Goal: Task Accomplishment & Management: Manage account settings

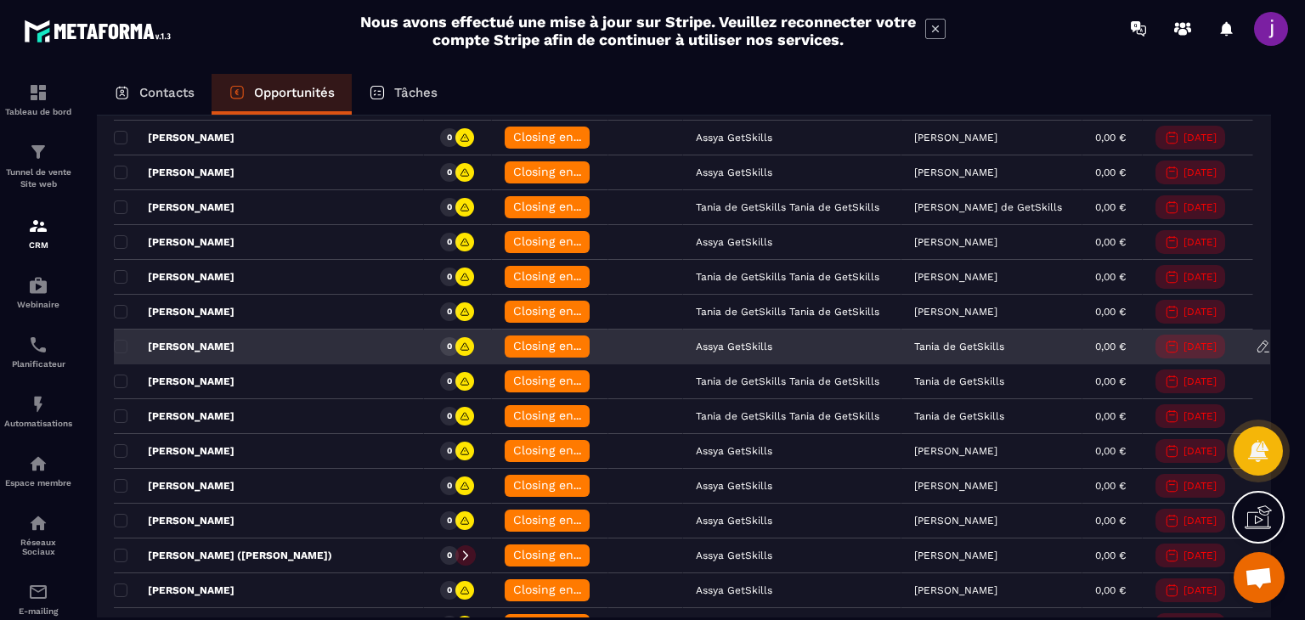
scroll to position [1571, 0]
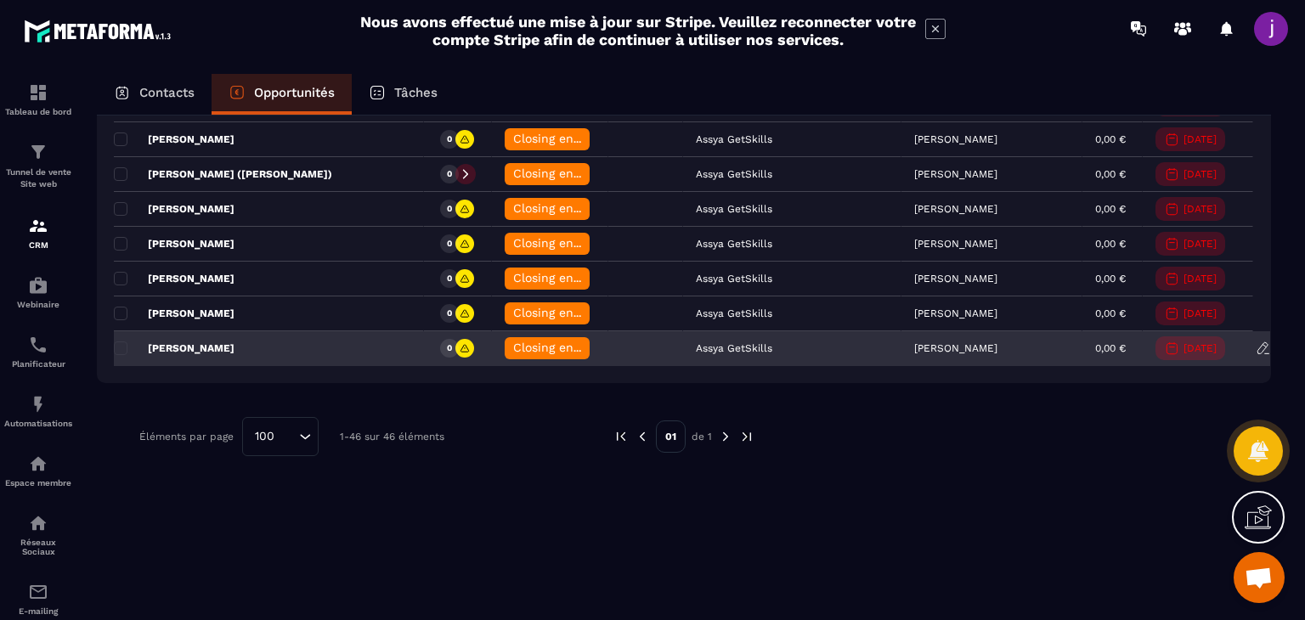
click at [530, 341] on span "Closing en cours" at bounding box center [561, 348] width 97 height 14
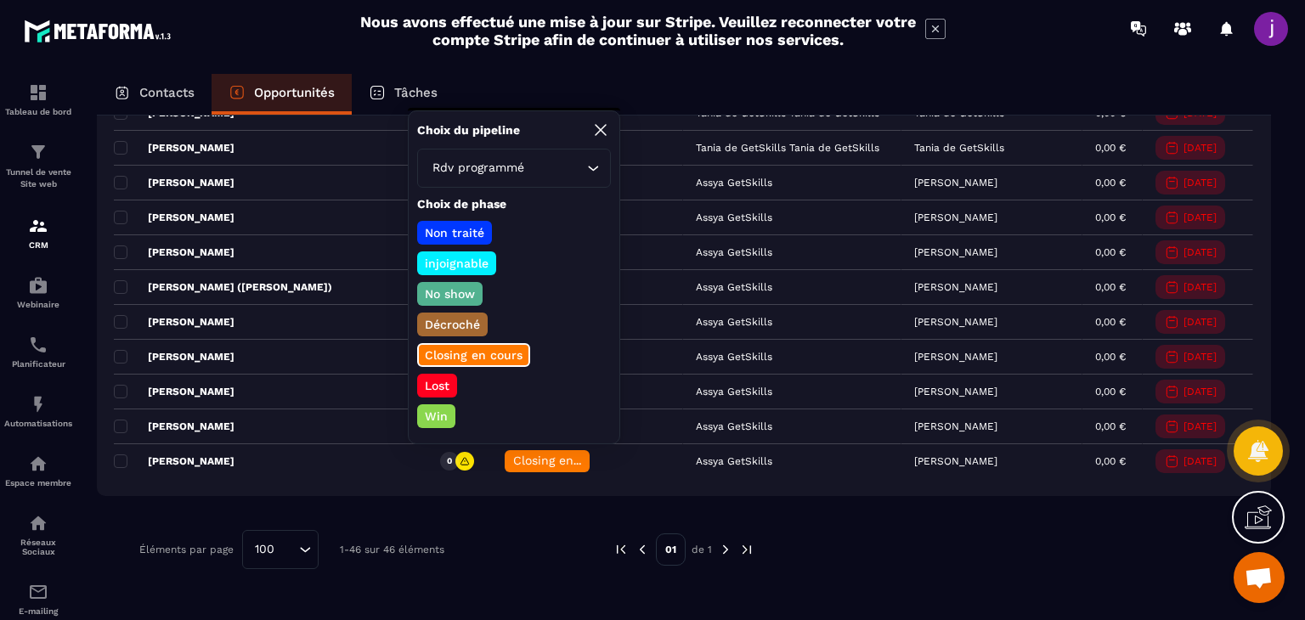
scroll to position [1401, 0]
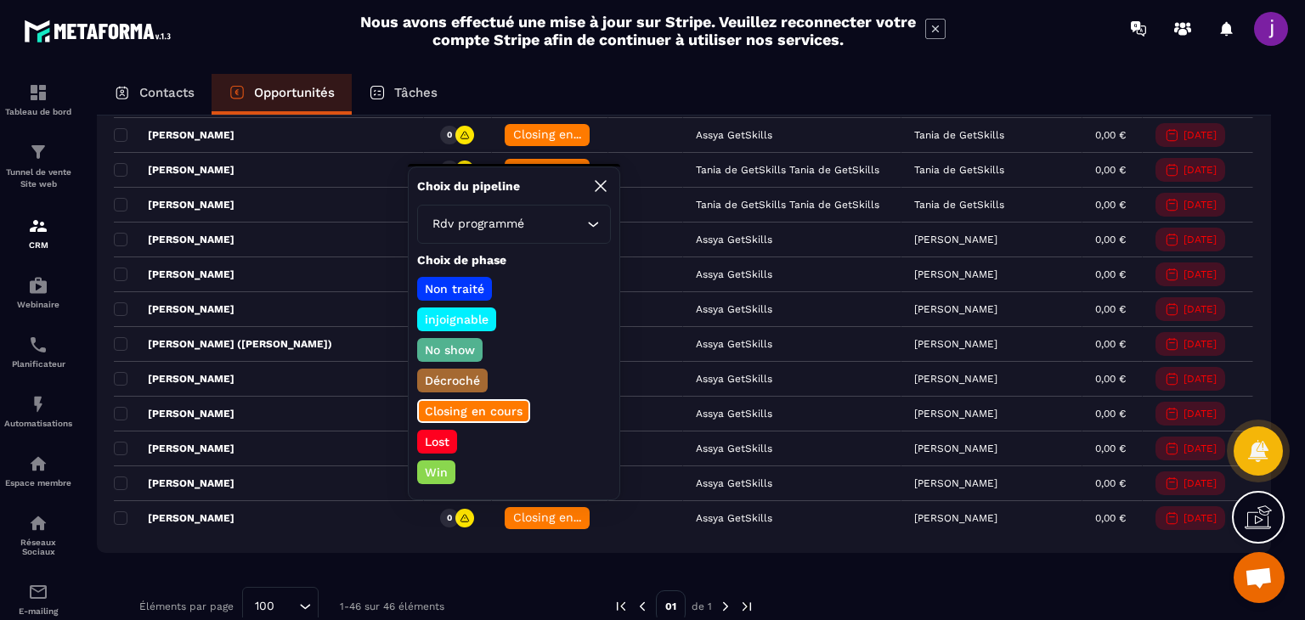
click at [588, 224] on icon "Search for option" at bounding box center [592, 224] width 17 height 17
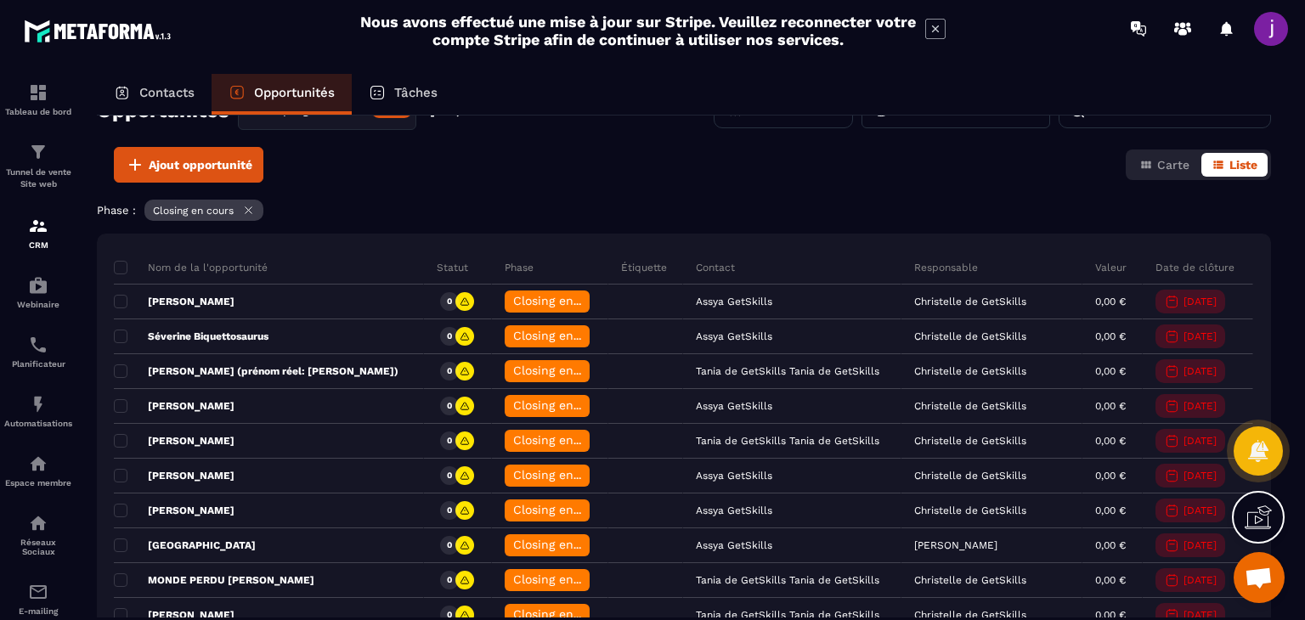
scroll to position [0, 0]
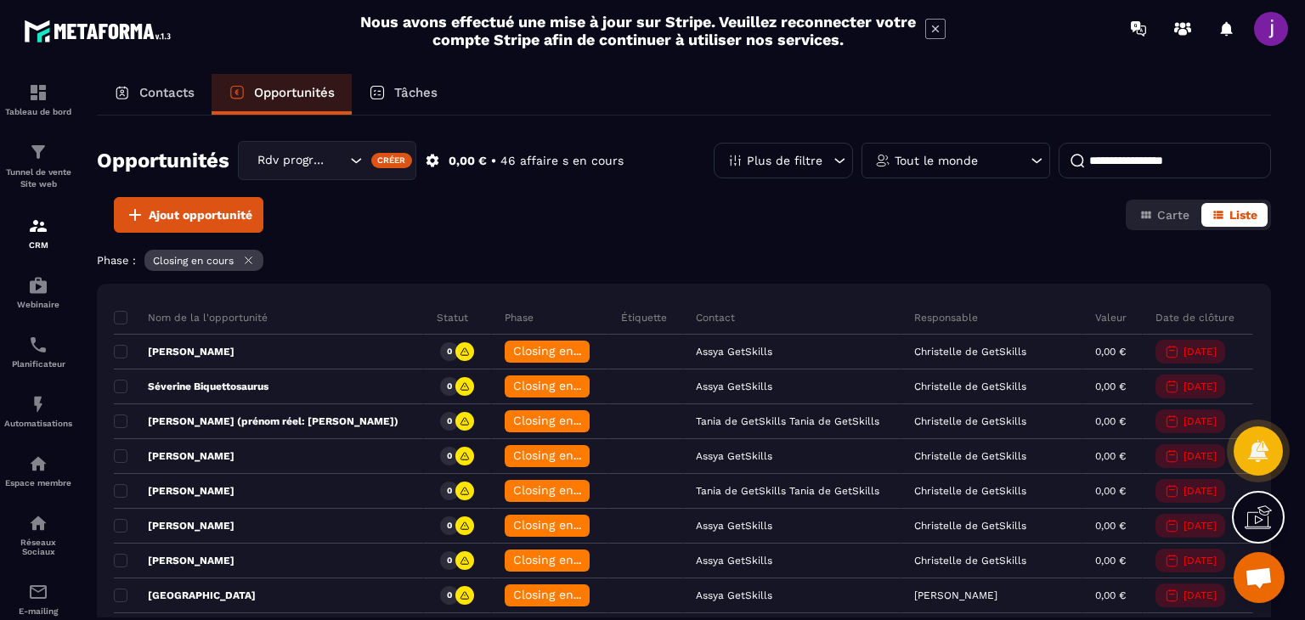
click at [505, 319] on p "Phase" at bounding box center [519, 318] width 29 height 14
click at [846, 155] on icon at bounding box center [839, 160] width 17 height 17
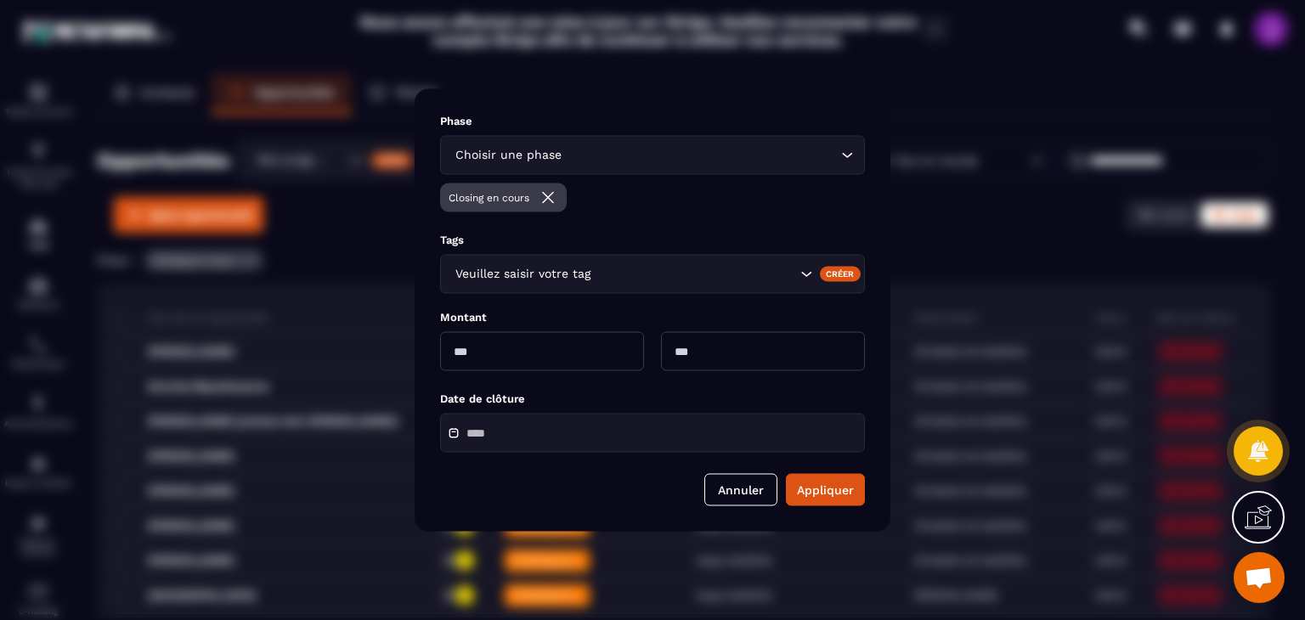
click at [898, 211] on div "Modal window" at bounding box center [652, 310] width 1305 height 620
click at [945, 209] on div "Modal window" at bounding box center [652, 310] width 1305 height 620
click at [745, 503] on button "Annuler" at bounding box center [740, 490] width 73 height 32
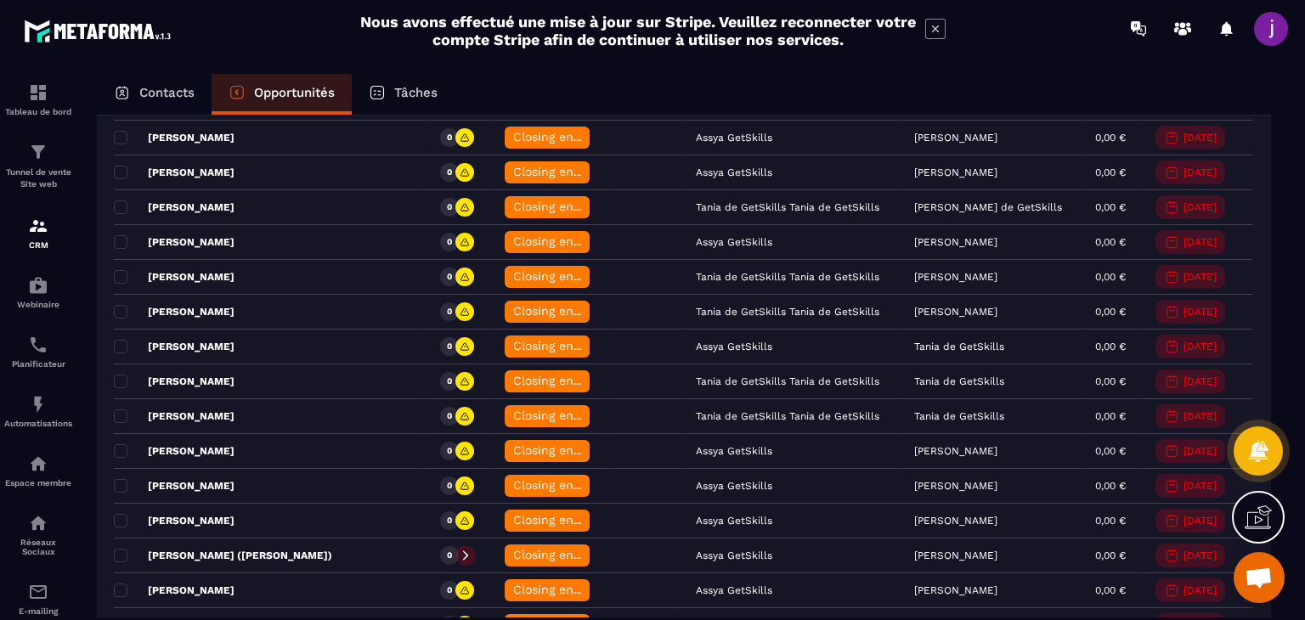
scroll to position [1571, 0]
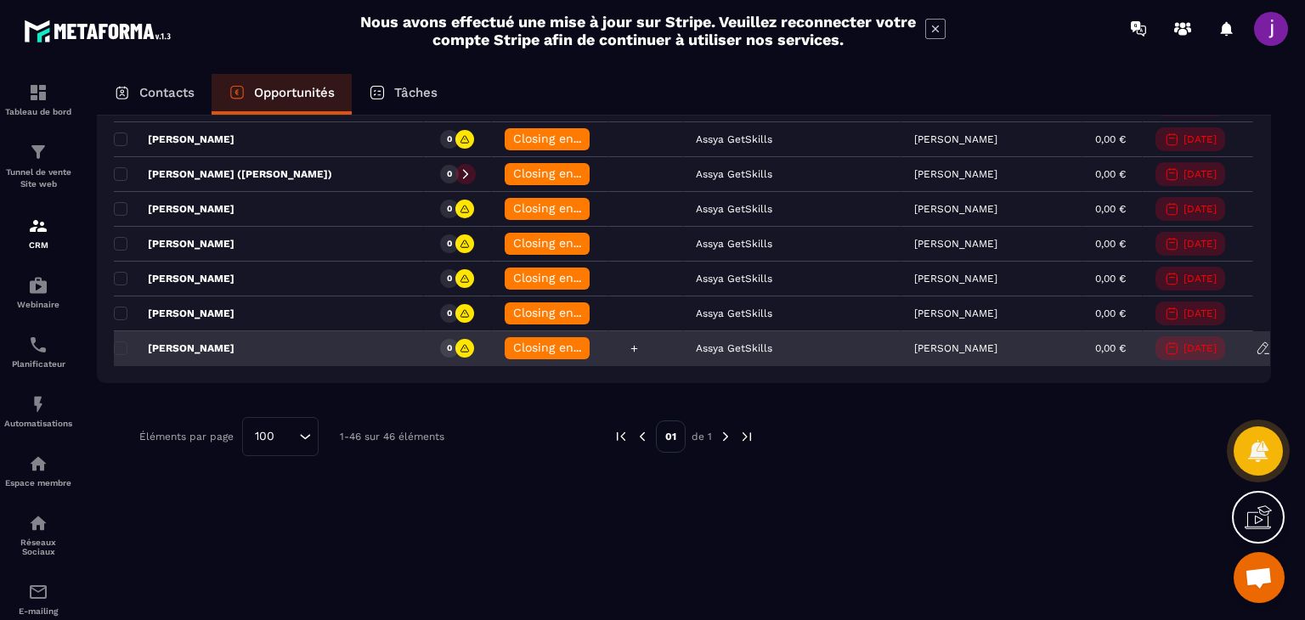
click at [629, 343] on icon at bounding box center [634, 348] width 11 height 11
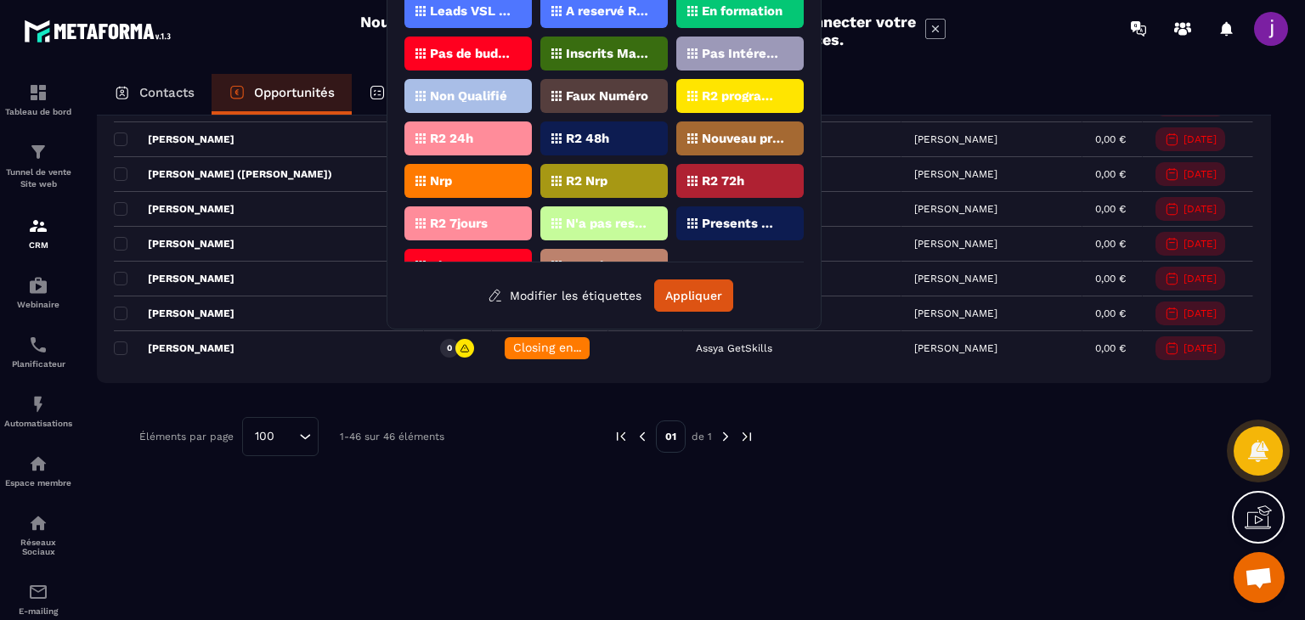
click at [612, 250] on div "Stand By" at bounding box center [603, 266] width 127 height 34
click at [693, 296] on button "Appliquer" at bounding box center [693, 295] width 79 height 32
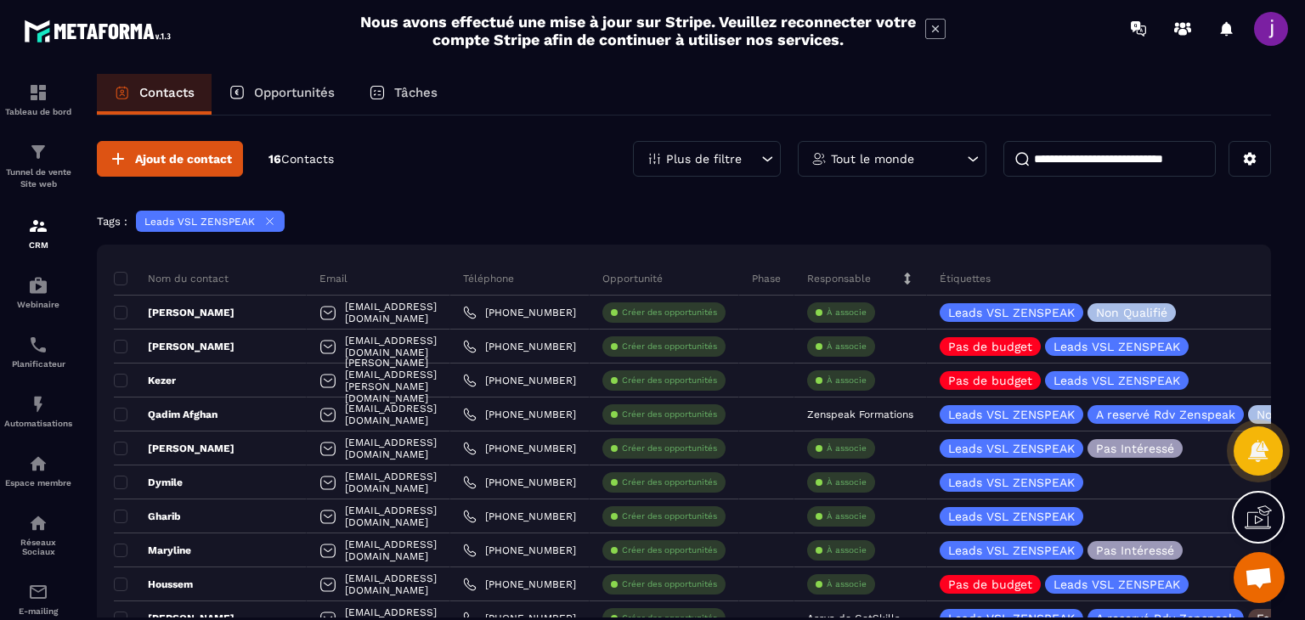
click at [275, 94] on p "Opportunités" at bounding box center [294, 92] width 81 height 15
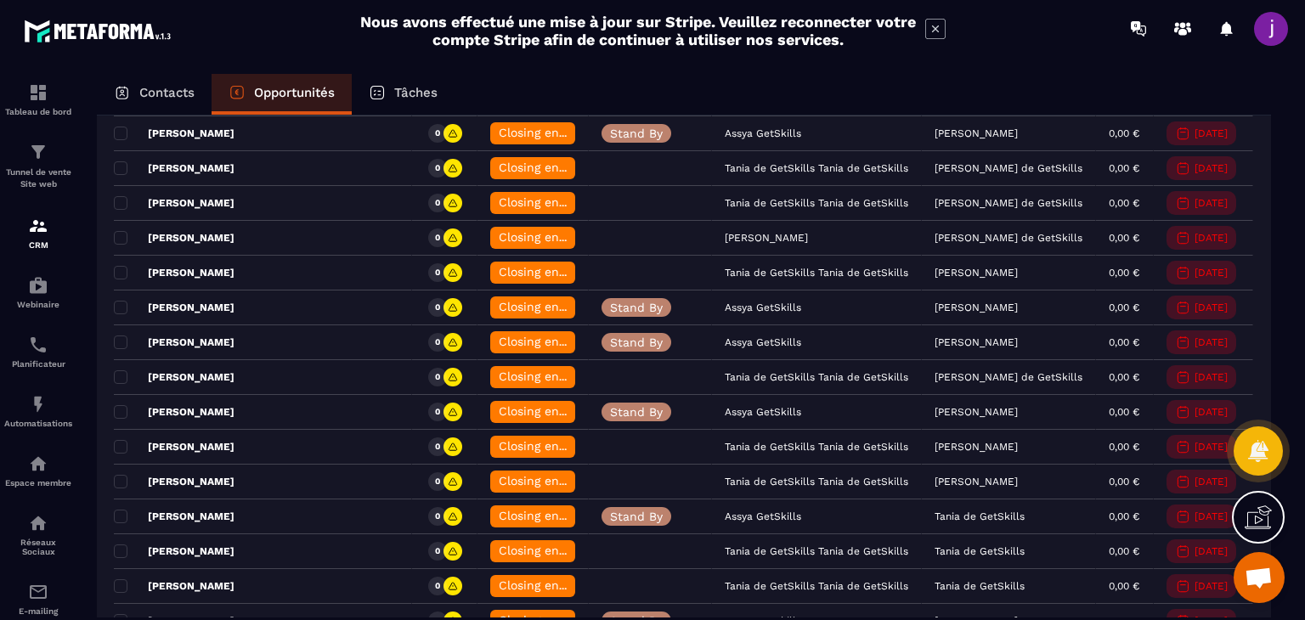
scroll to position [1571, 0]
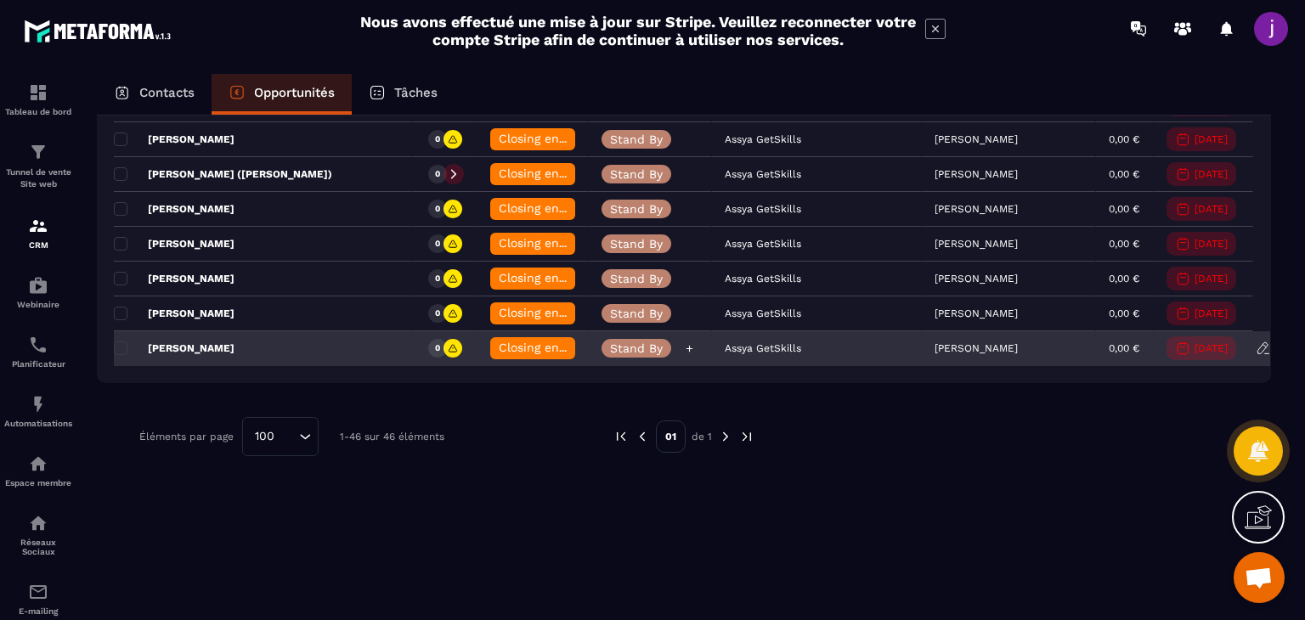
click at [613, 342] on p "Stand By" at bounding box center [636, 348] width 53 height 12
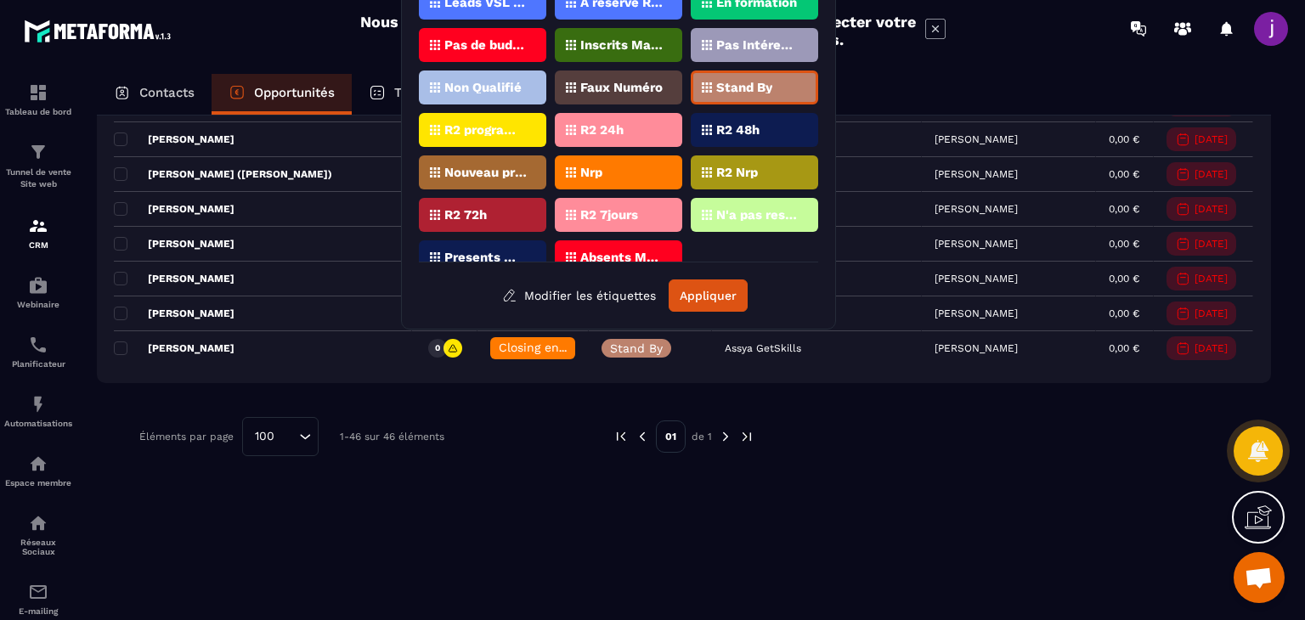
scroll to position [0, 0]
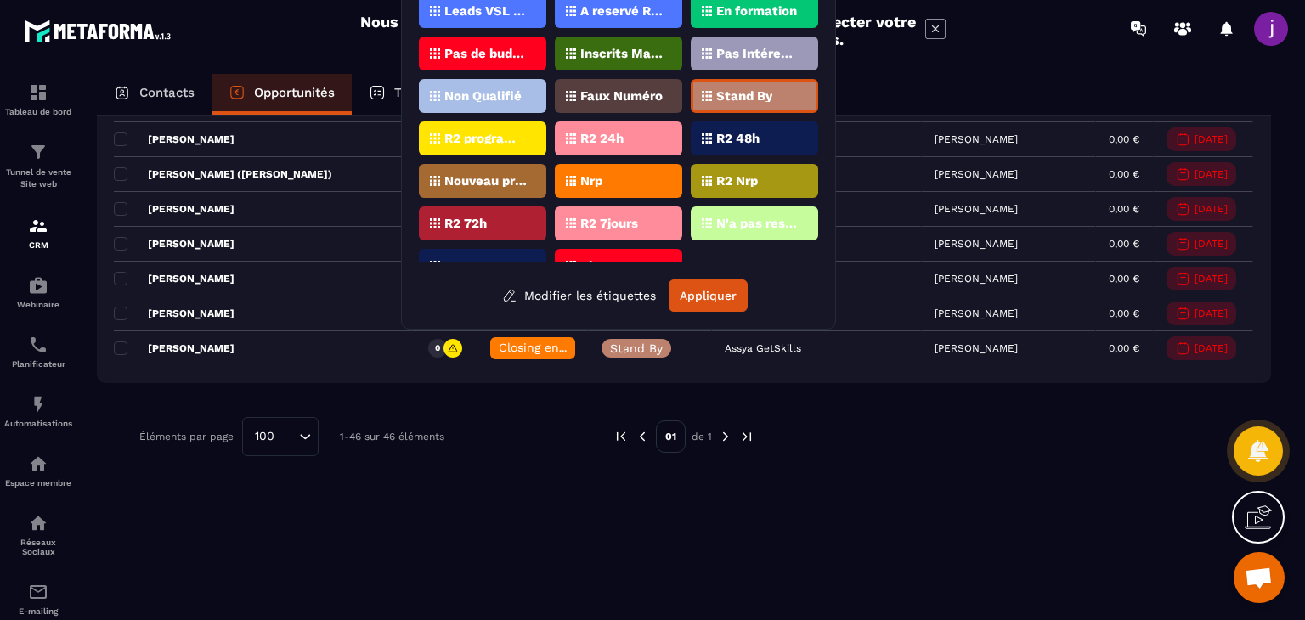
click at [741, 97] on p "Stand By" at bounding box center [744, 96] width 56 height 12
click at [703, 293] on button "Appliquer" at bounding box center [707, 295] width 79 height 32
